Goal: Navigation & Orientation: Find specific page/section

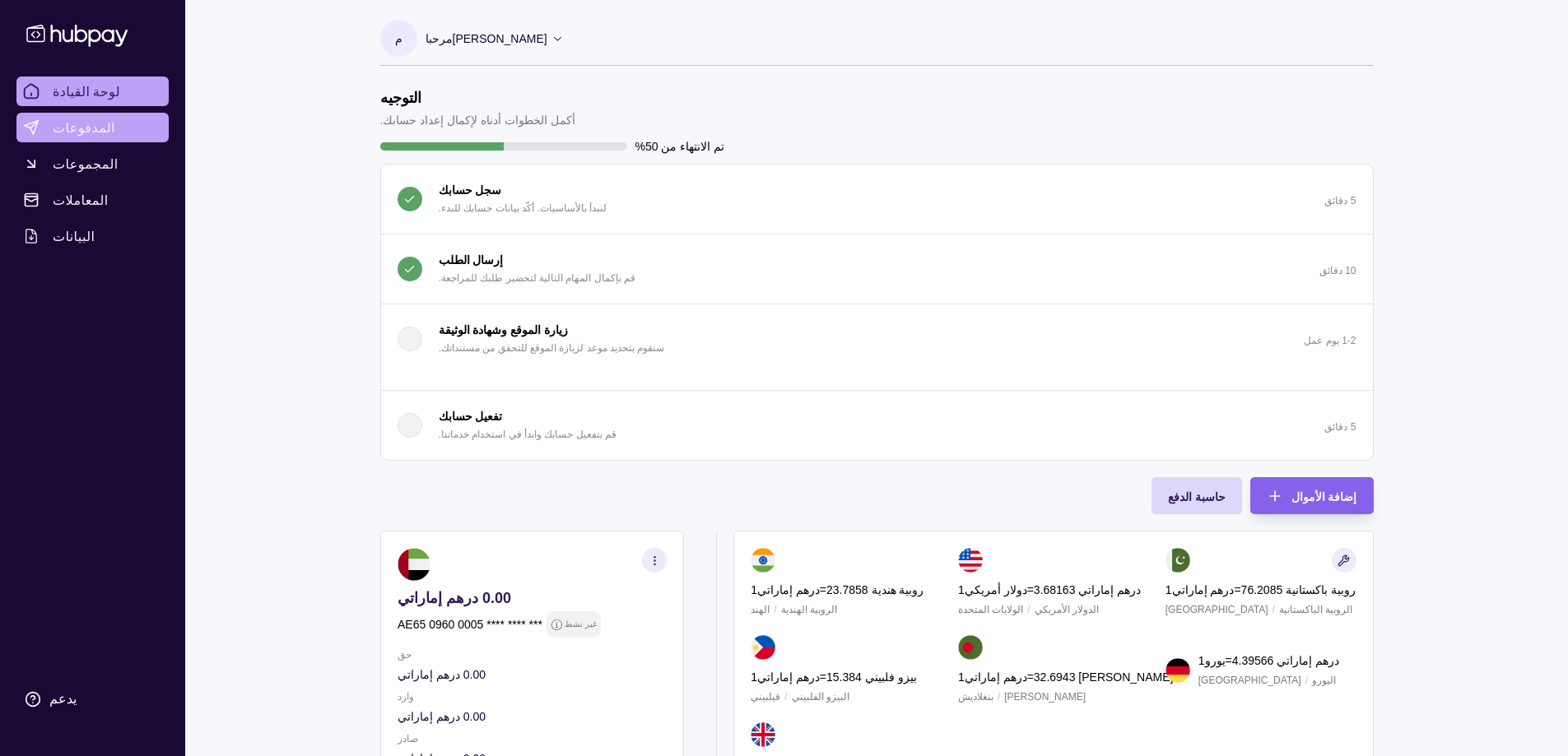
click at [86, 125] on font "المدفوعات" at bounding box center [84, 127] width 63 height 16
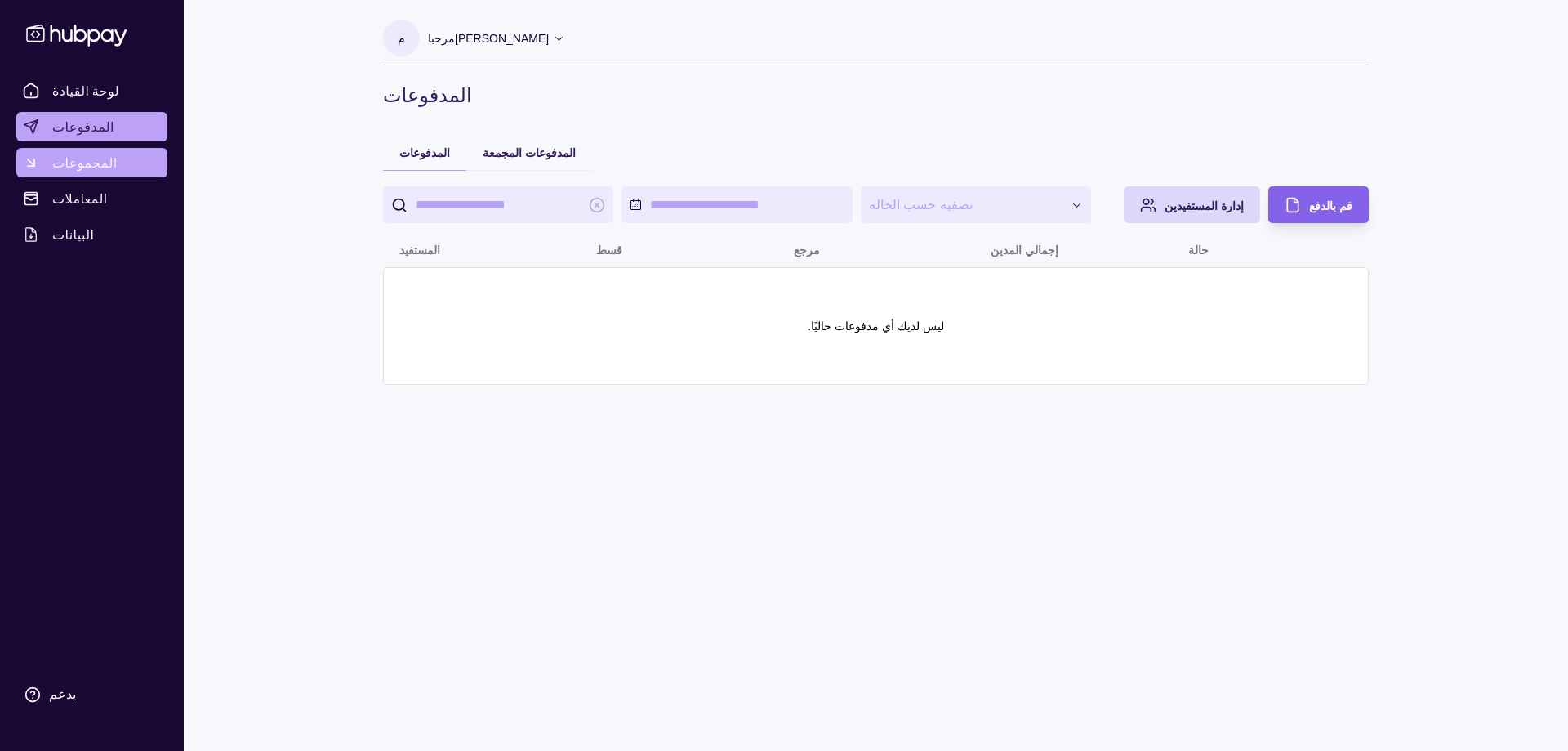
click at [82, 170] on font "المجموعات" at bounding box center [85, 163] width 65 height 16
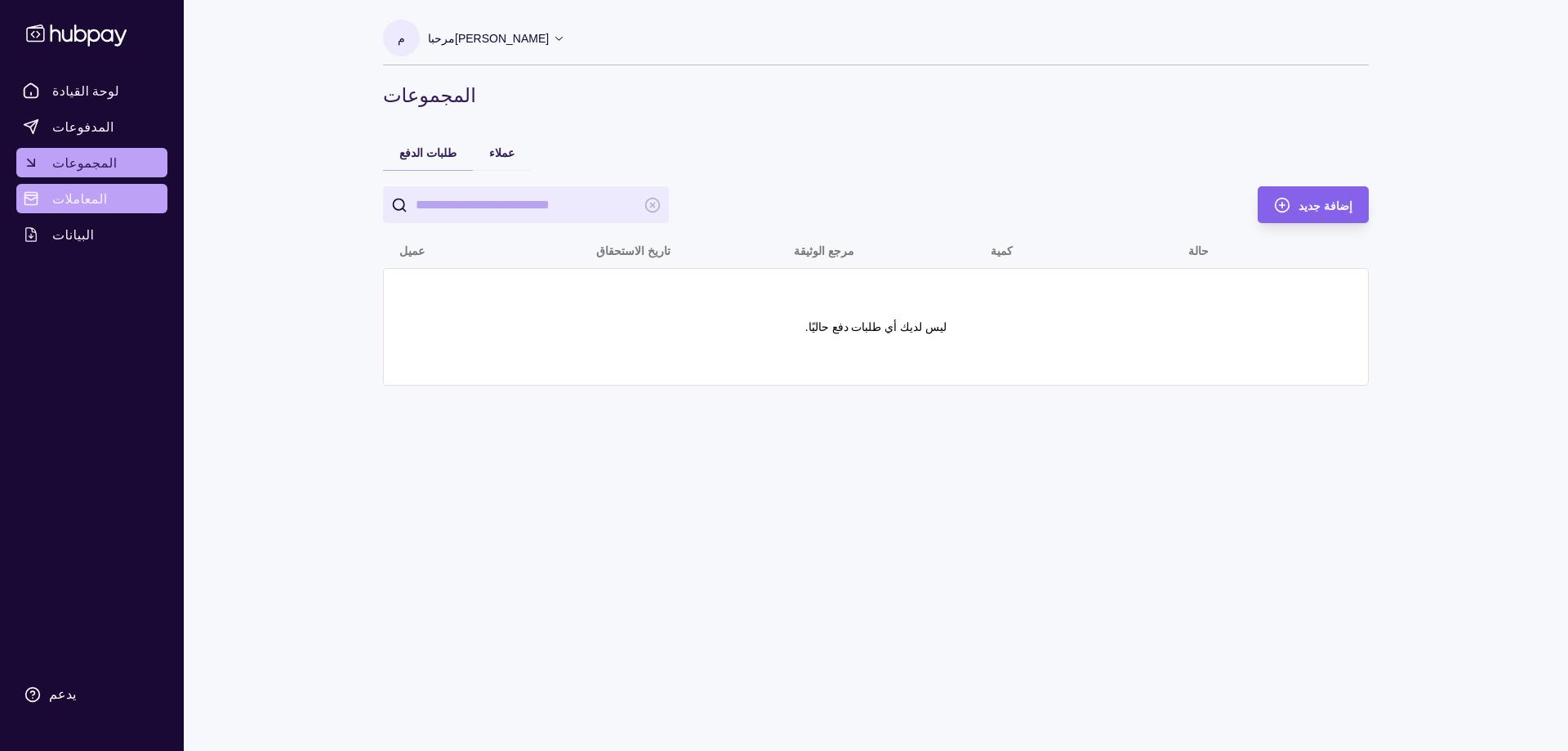
click at [90, 193] on font "المعاملات" at bounding box center [79, 199] width 55 height 16
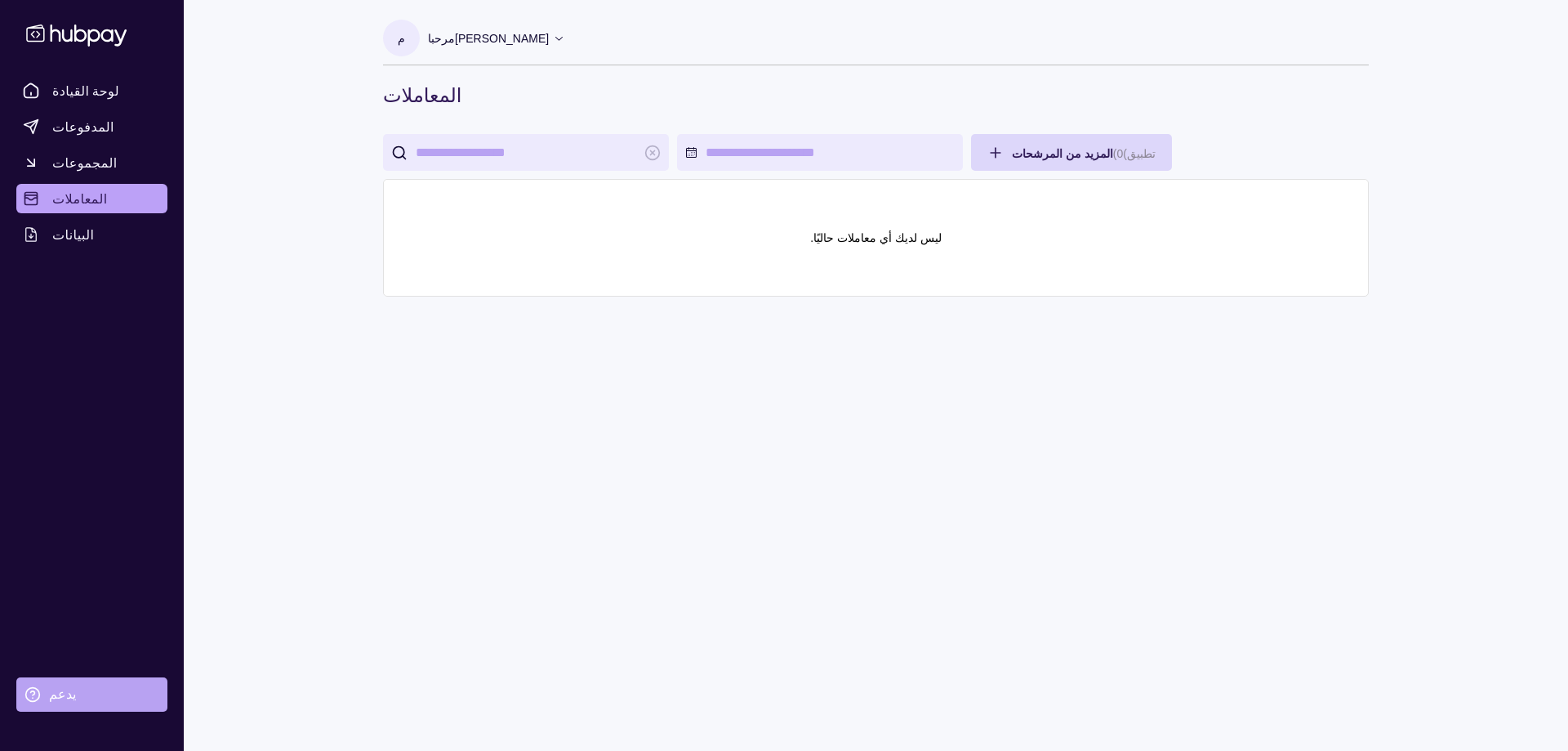
click at [28, 690] on circle at bounding box center [33, 694] width 14 height 14
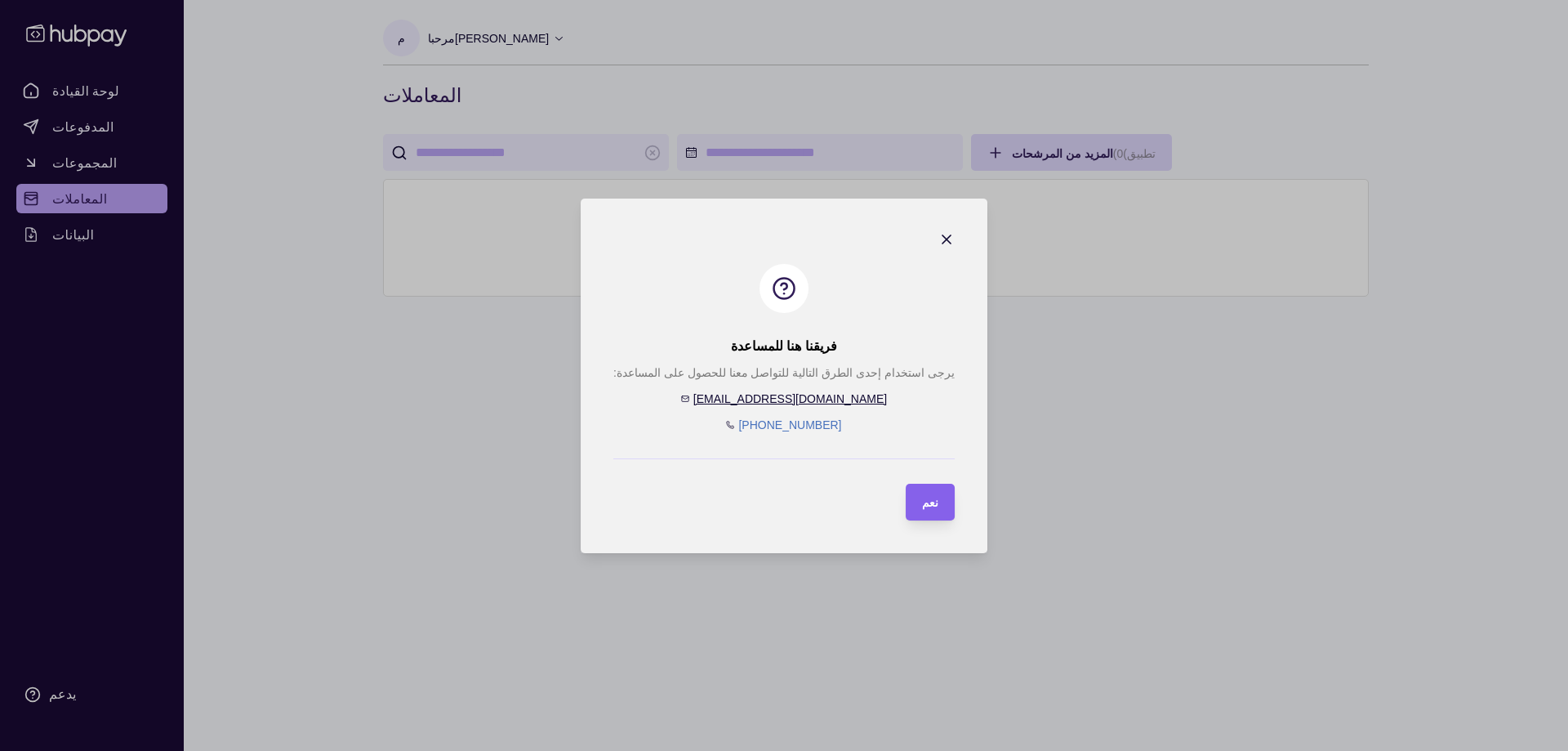
click at [942, 242] on icon "button" at bounding box center [946, 239] width 8 height 8
